Goal: Task Accomplishment & Management: Manage account settings

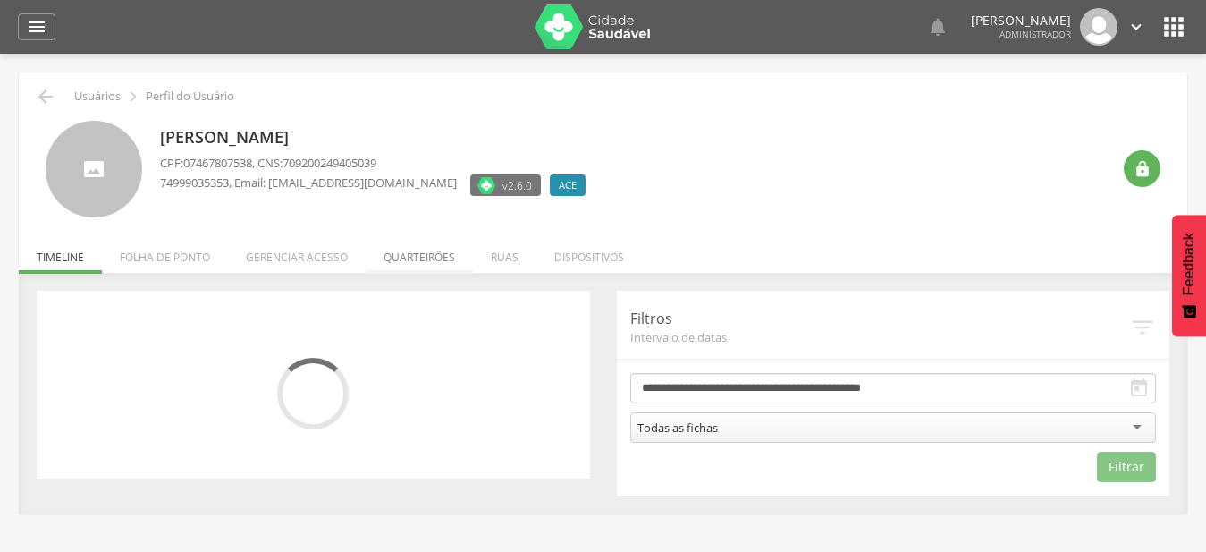
click at [442, 257] on li "Quarteirões" at bounding box center [419, 253] width 107 height 42
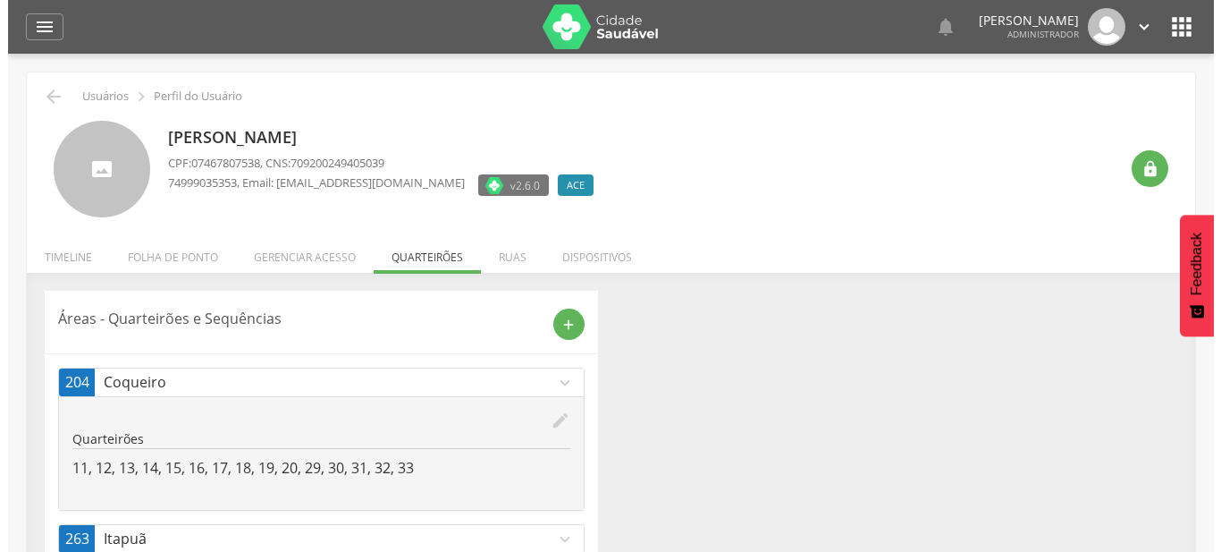
scroll to position [54, 0]
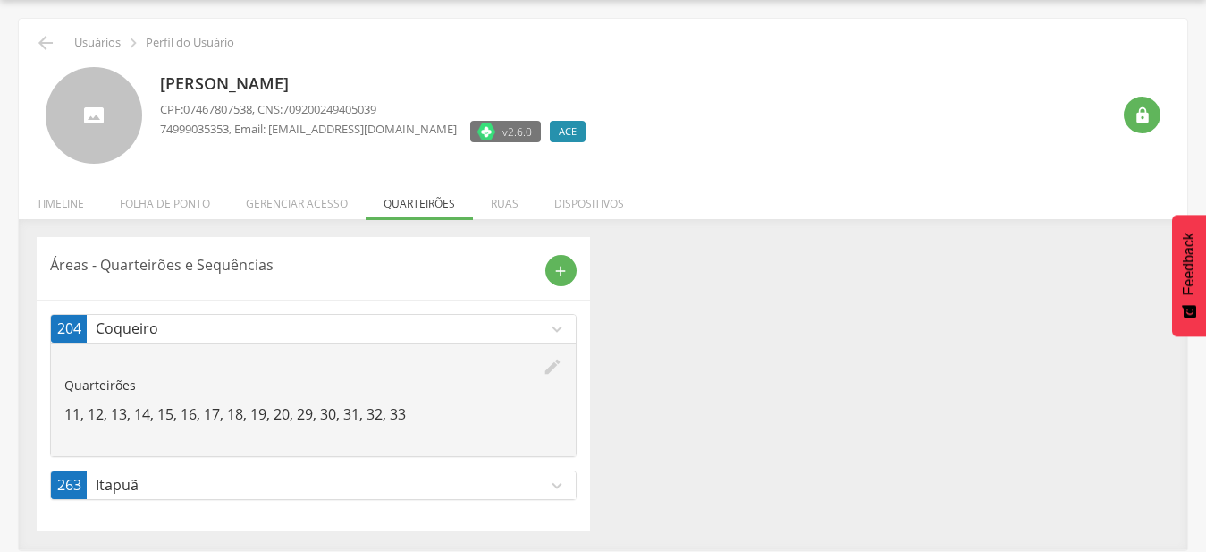
click at [543, 370] on icon "edit" at bounding box center [553, 367] width 20 height 20
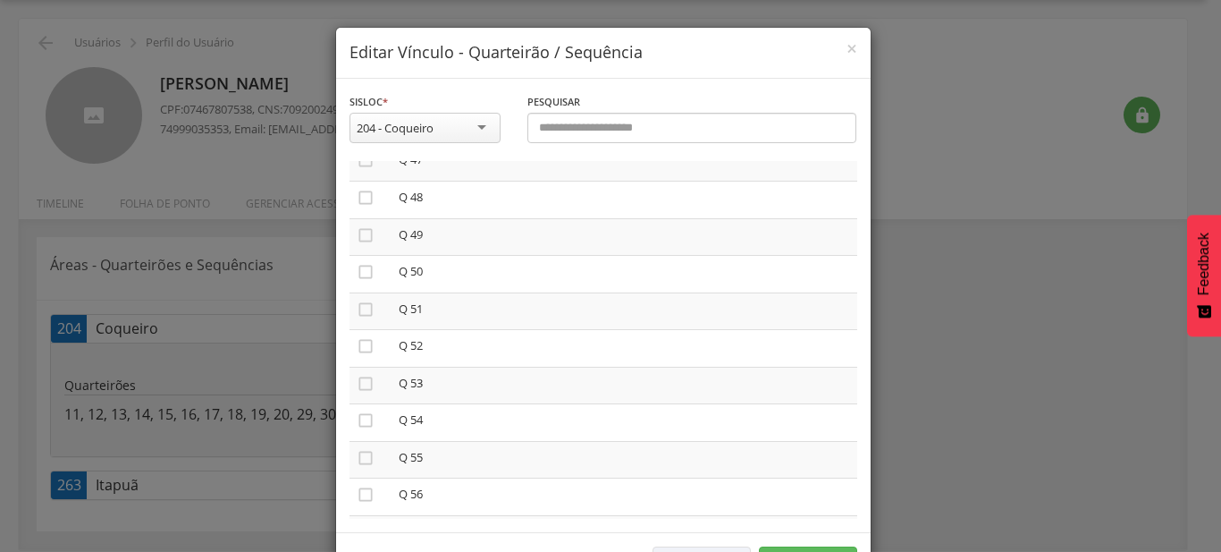
scroll to position [2240, 0]
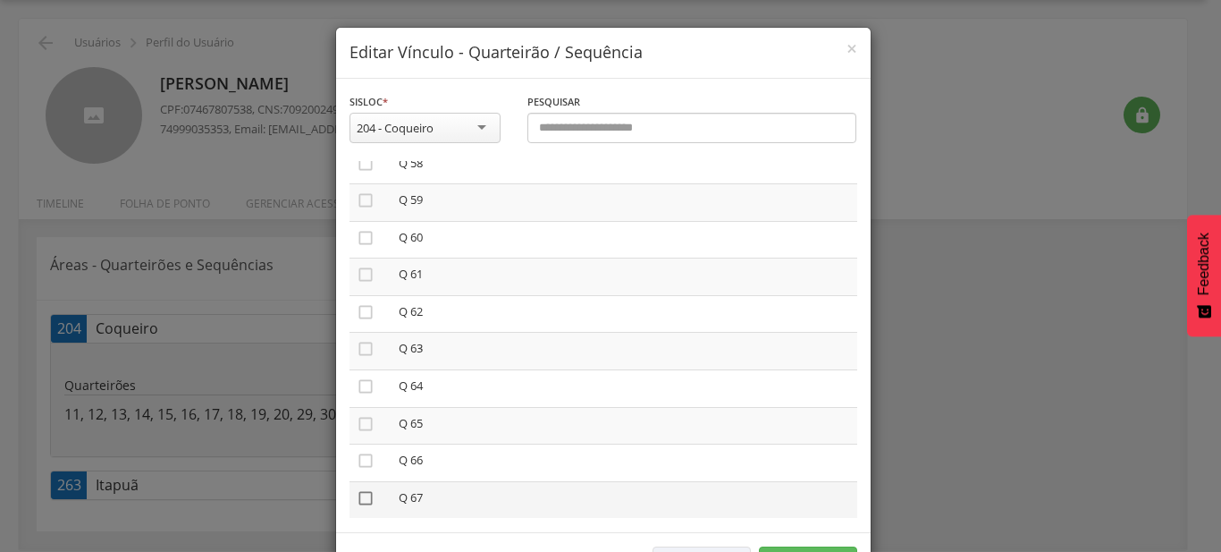
click at [357, 489] on icon "" at bounding box center [366, 498] width 18 height 18
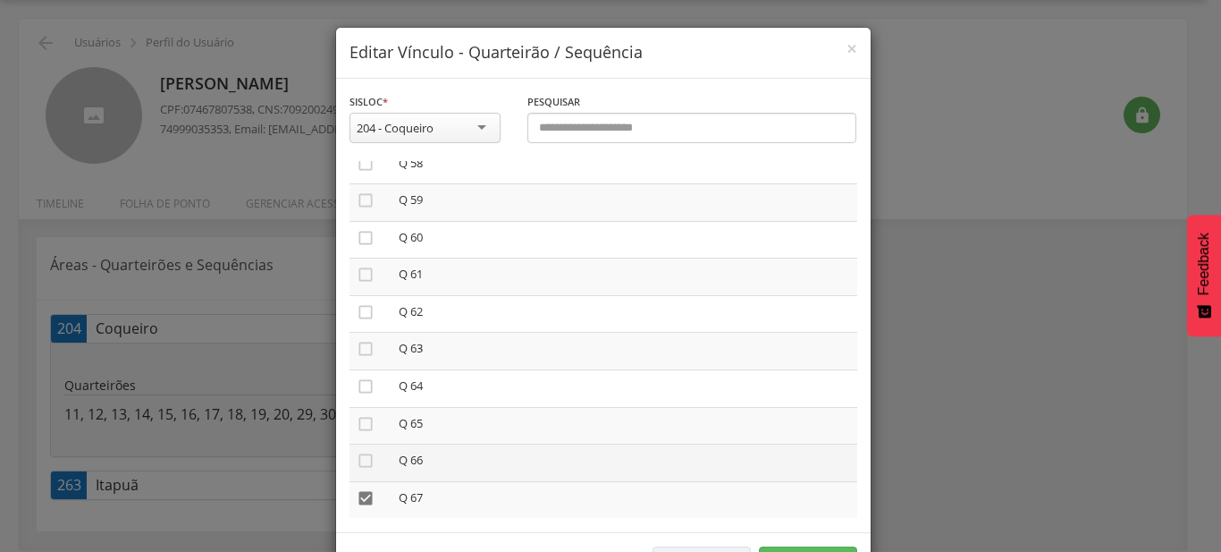
click at [358, 444] on td "" at bounding box center [371, 463] width 42 height 38
click at [358, 451] on icon "" at bounding box center [366, 460] width 18 height 18
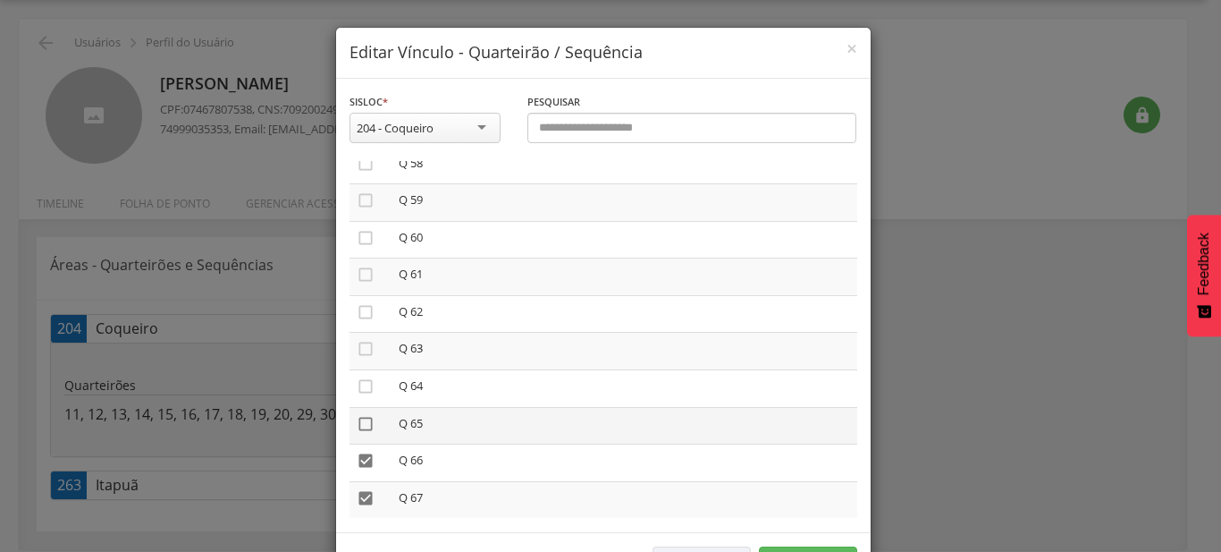
click at [363, 415] on icon "" at bounding box center [366, 424] width 18 height 18
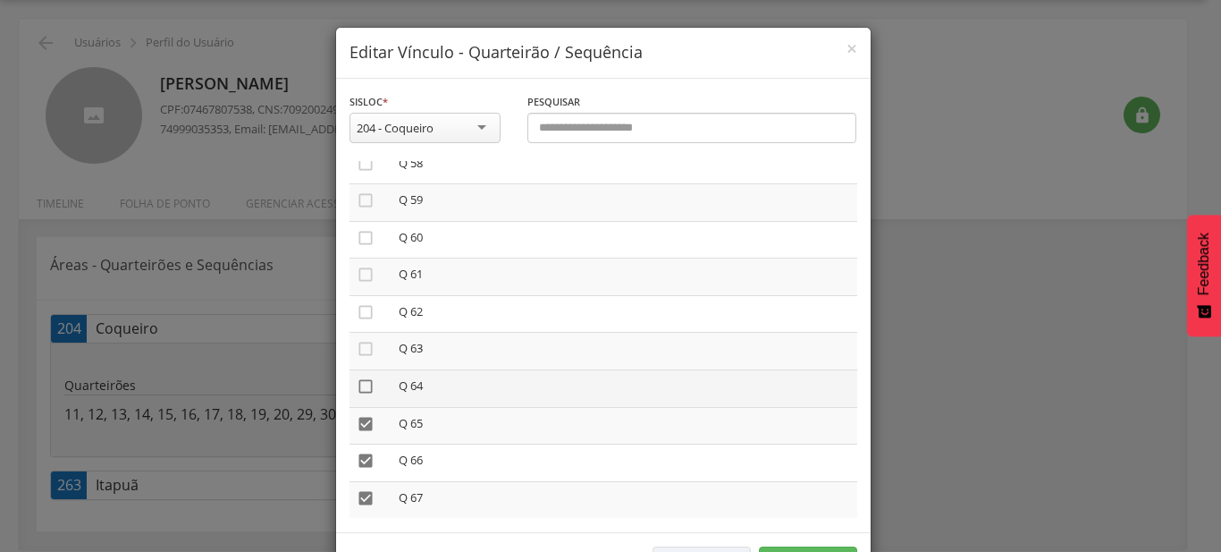
click at [357, 377] on icon "" at bounding box center [366, 386] width 18 height 18
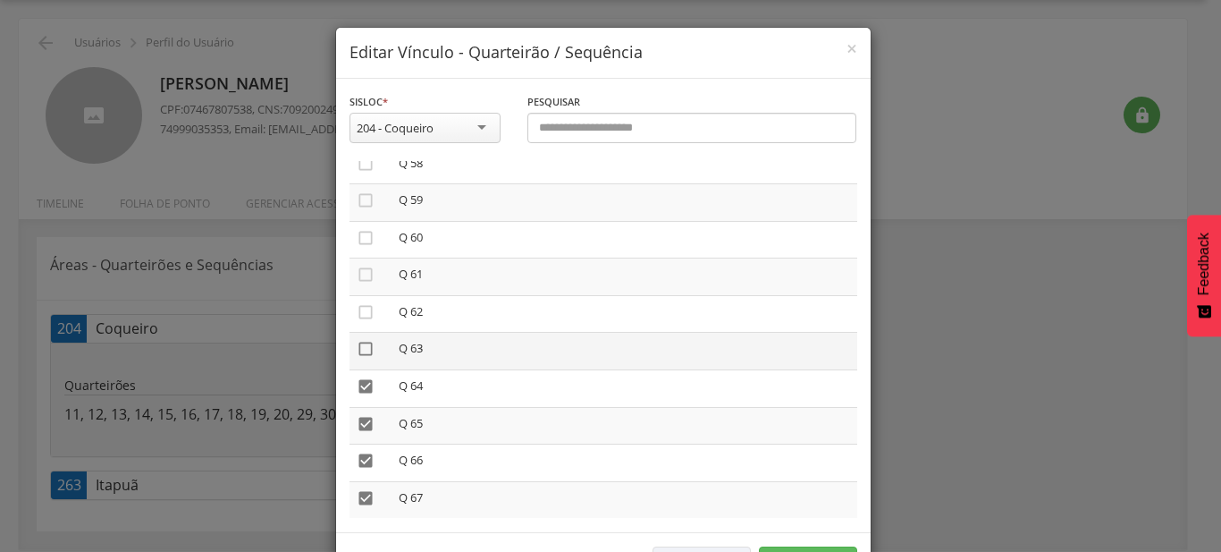
click at [358, 340] on icon "" at bounding box center [366, 349] width 18 height 18
drag, startPoint x: 358, startPoint y: 298, endPoint x: 442, endPoint y: 311, distance: 85.1
click at [358, 303] on icon "" at bounding box center [366, 312] width 18 height 18
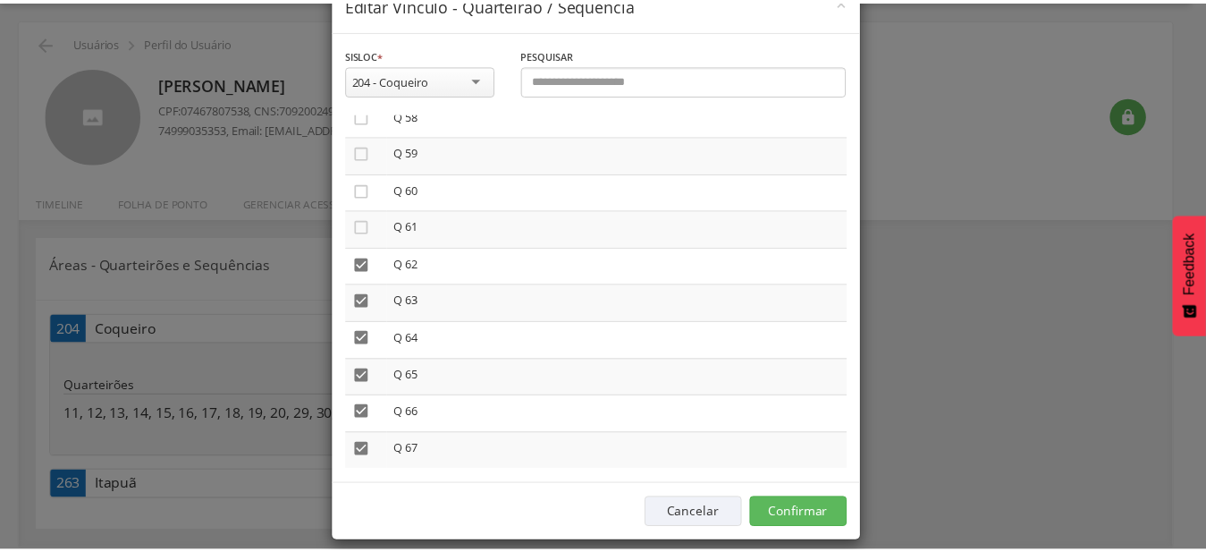
scroll to position [66, 0]
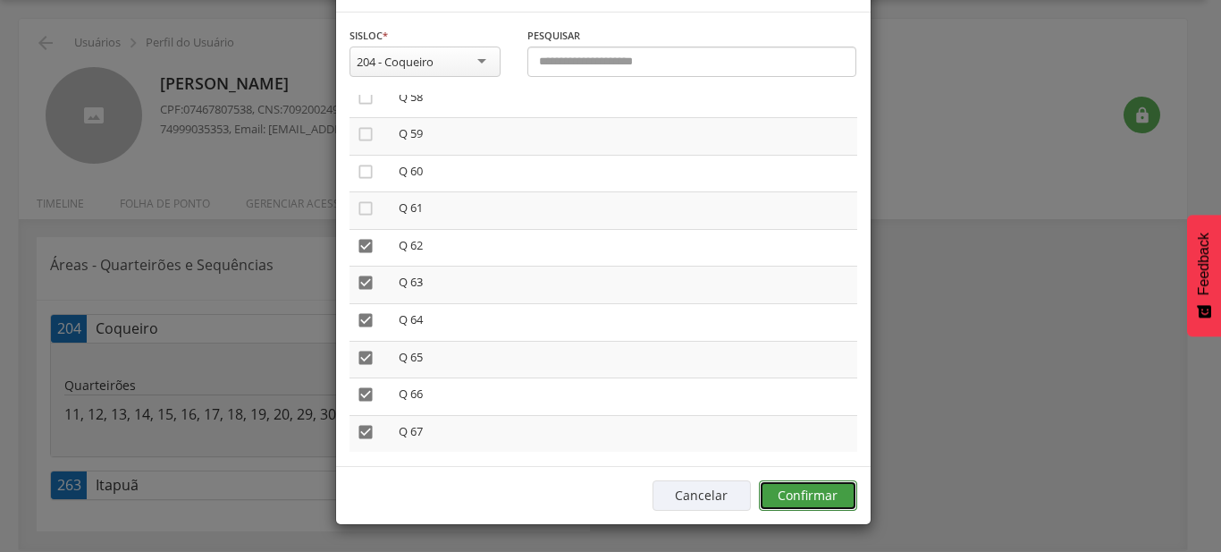
click at [835, 487] on button "Confirmar" at bounding box center [808, 495] width 98 height 30
